Goal: Task Accomplishment & Management: Manage account settings

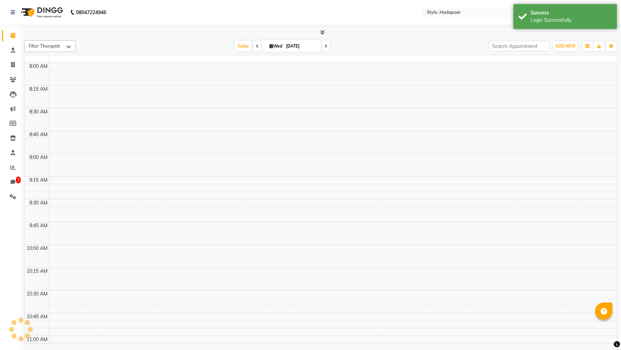
click at [551, 24] on div "Success Login Successfully." at bounding box center [566, 16] width 104 height 25
select select "en"
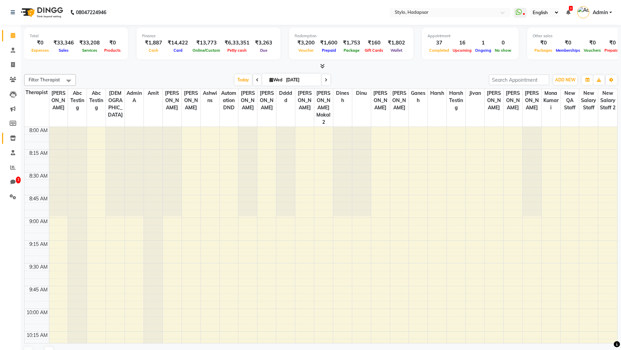
click at [10, 139] on icon at bounding box center [13, 138] width 6 height 5
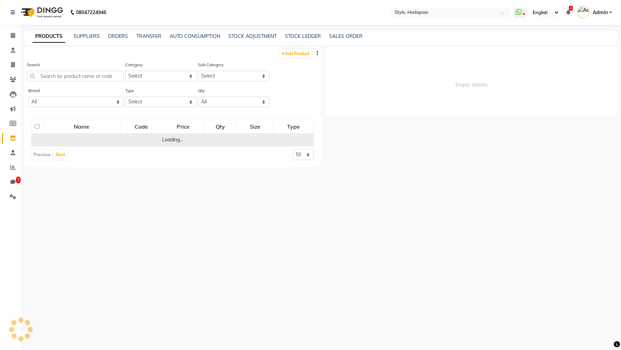
select select
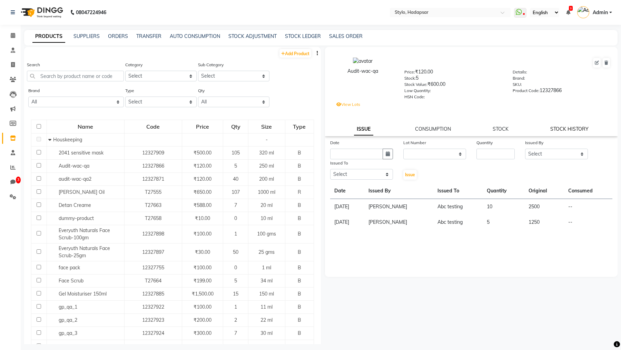
click at [566, 127] on link "STOCK HISTORY" at bounding box center [570, 129] width 38 height 6
select select "all"
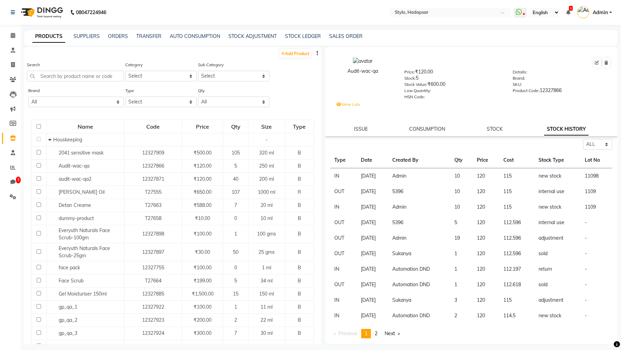
click at [408, 192] on td "5396" at bounding box center [419, 192] width 62 height 16
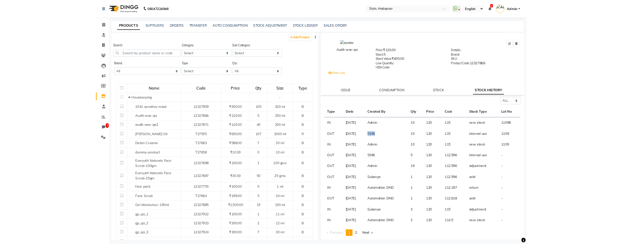
scroll to position [0, 0]
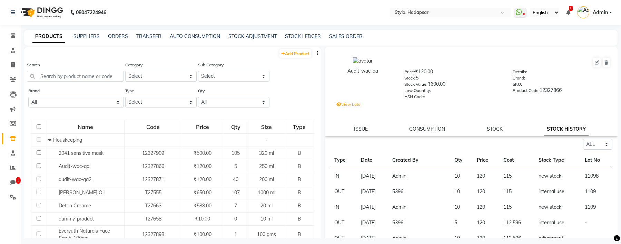
click at [605, 17] on link "Admin" at bounding box center [595, 12] width 35 height 11
drag, startPoint x: 386, startPoint y: 74, endPoint x: 345, endPoint y: 70, distance: 40.6
click at [345, 70] on div "Audit-wac-qa" at bounding box center [363, 70] width 62 height 7
copy div "Audit-wac-qa"
click at [601, 10] on span "Admin" at bounding box center [600, 12] width 15 height 7
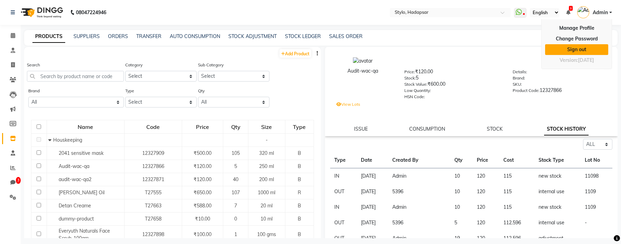
click at [580, 47] on link "Sign out" at bounding box center [576, 49] width 63 height 11
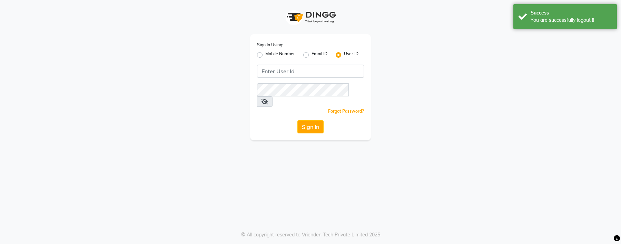
click at [312, 56] on label "Email ID" at bounding box center [320, 55] width 16 height 8
click at [312, 55] on input "Email ID" at bounding box center [314, 53] width 4 height 4
radio input "true"
radio input "false"
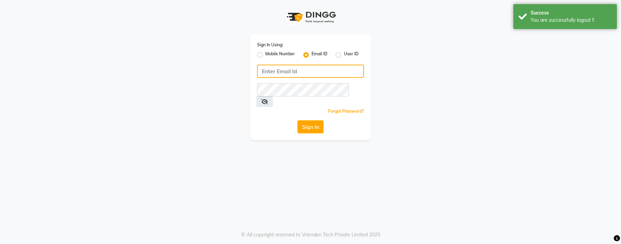
click at [296, 69] on input "Username" at bounding box center [310, 71] width 107 height 13
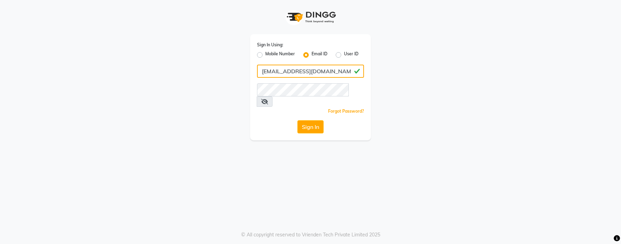
type input "[EMAIL_ADDRESS][DOMAIN_NAME]"
click at [313, 120] on button "Sign In" at bounding box center [311, 126] width 26 height 13
